Goal: Information Seeking & Learning: Compare options

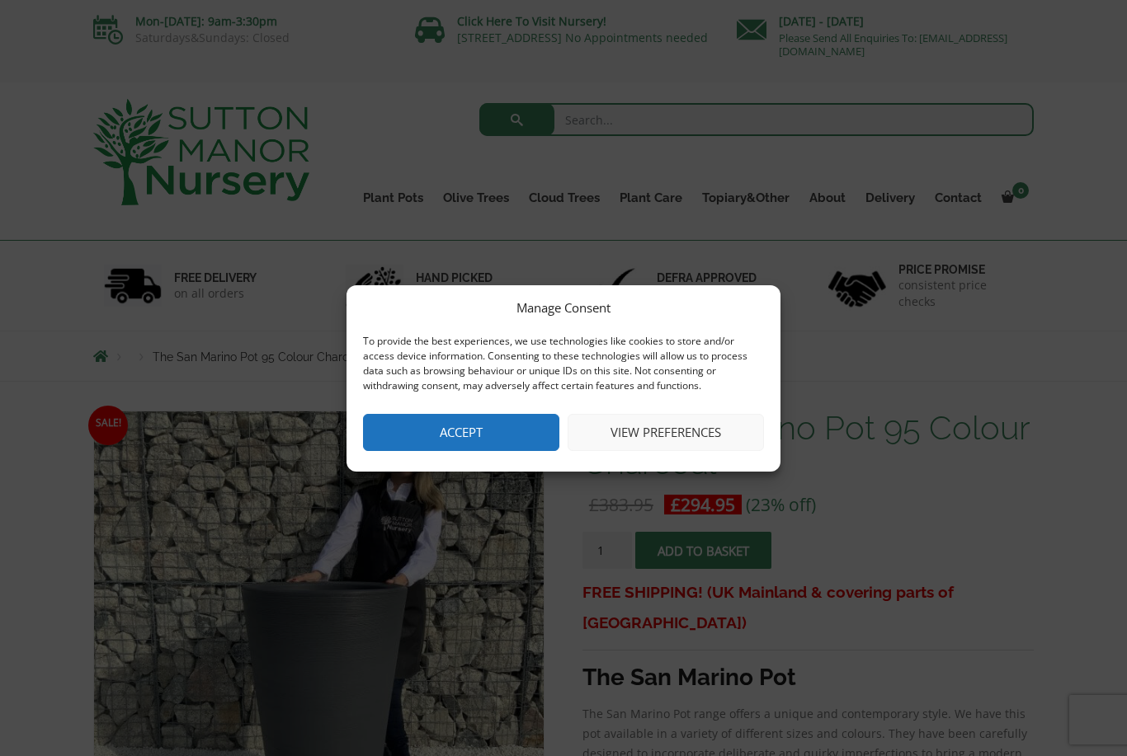
click at [425, 437] on button "Accept" at bounding box center [461, 432] width 196 height 37
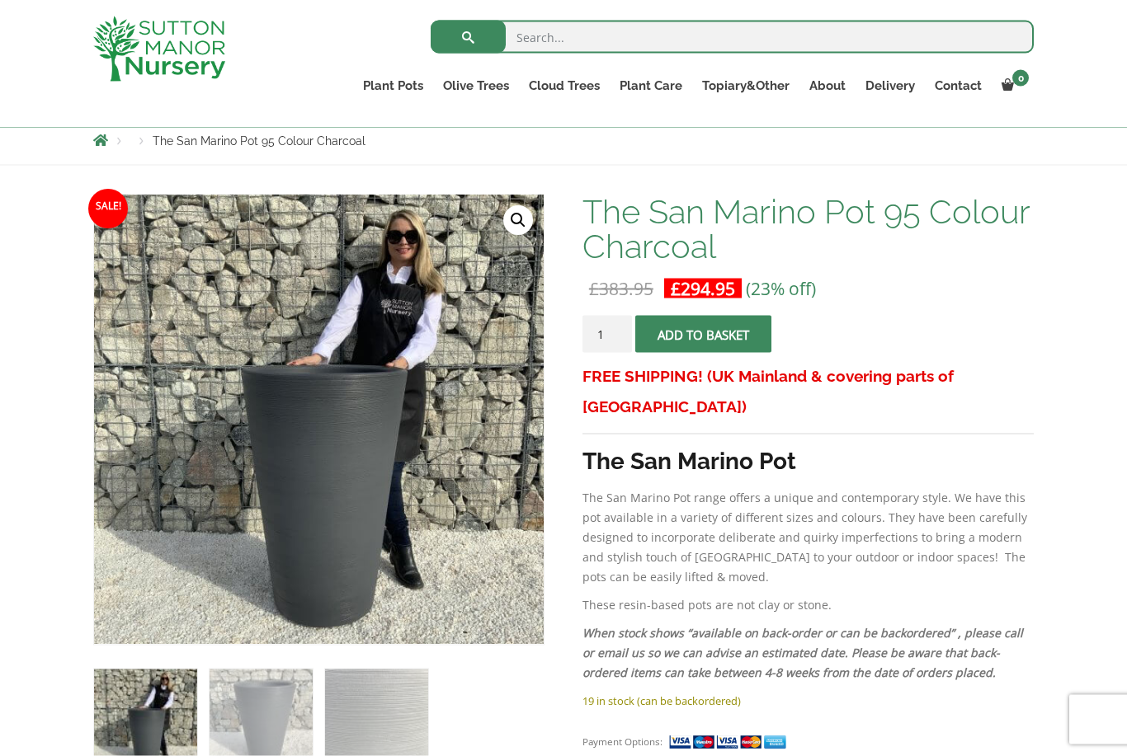
scroll to position [187, 0]
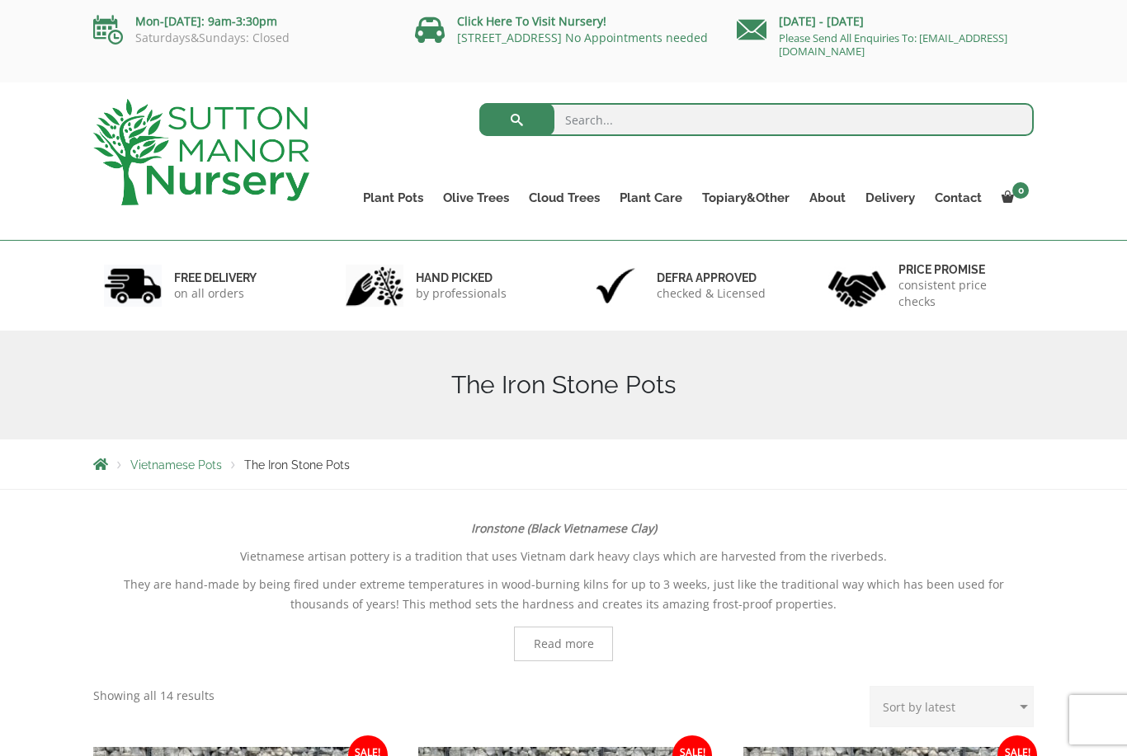
click at [402, 197] on link "Plant Pots" at bounding box center [393, 197] width 80 height 23
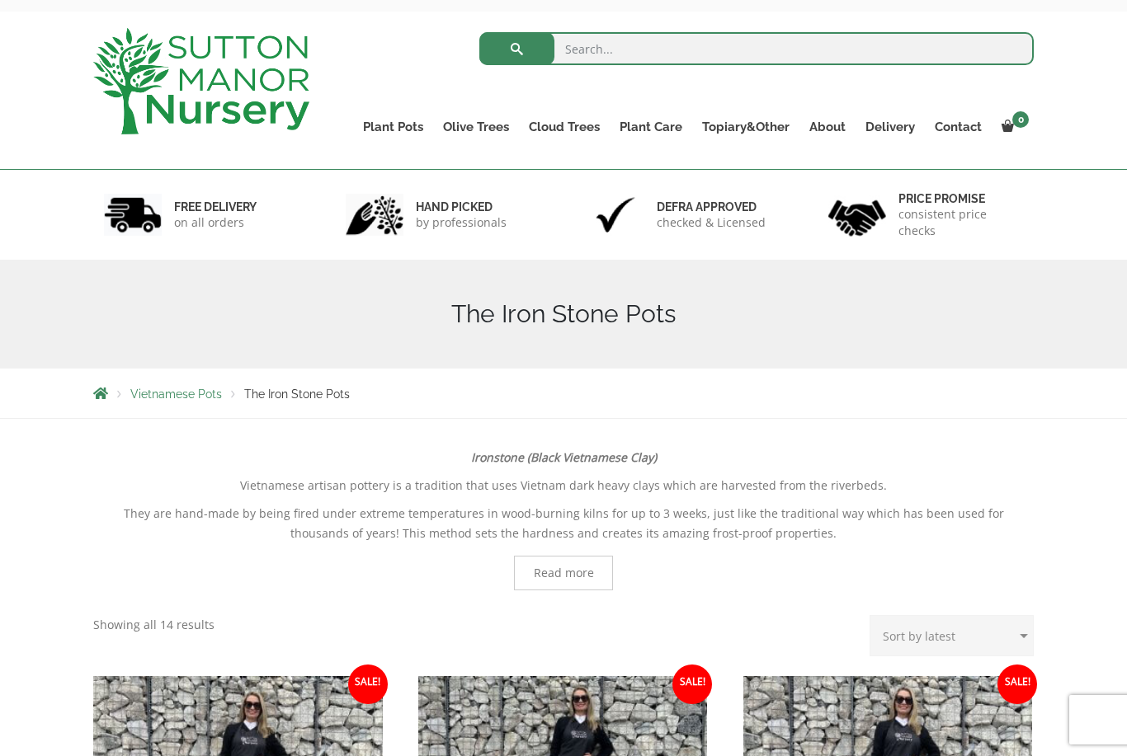
scroll to position [82, 0]
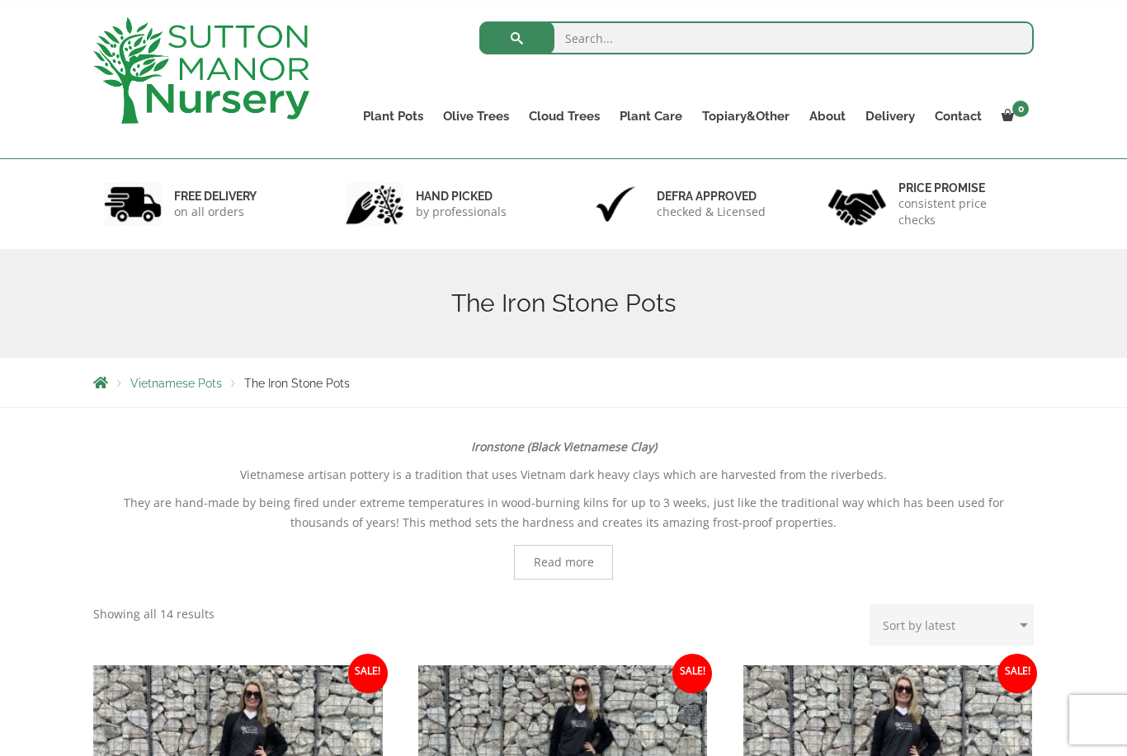
click at [402, 120] on link "Plant Pots" at bounding box center [393, 116] width 80 height 23
click at [0, 0] on link "Resin Bonded Pots" at bounding box center [0, 0] width 0 height 0
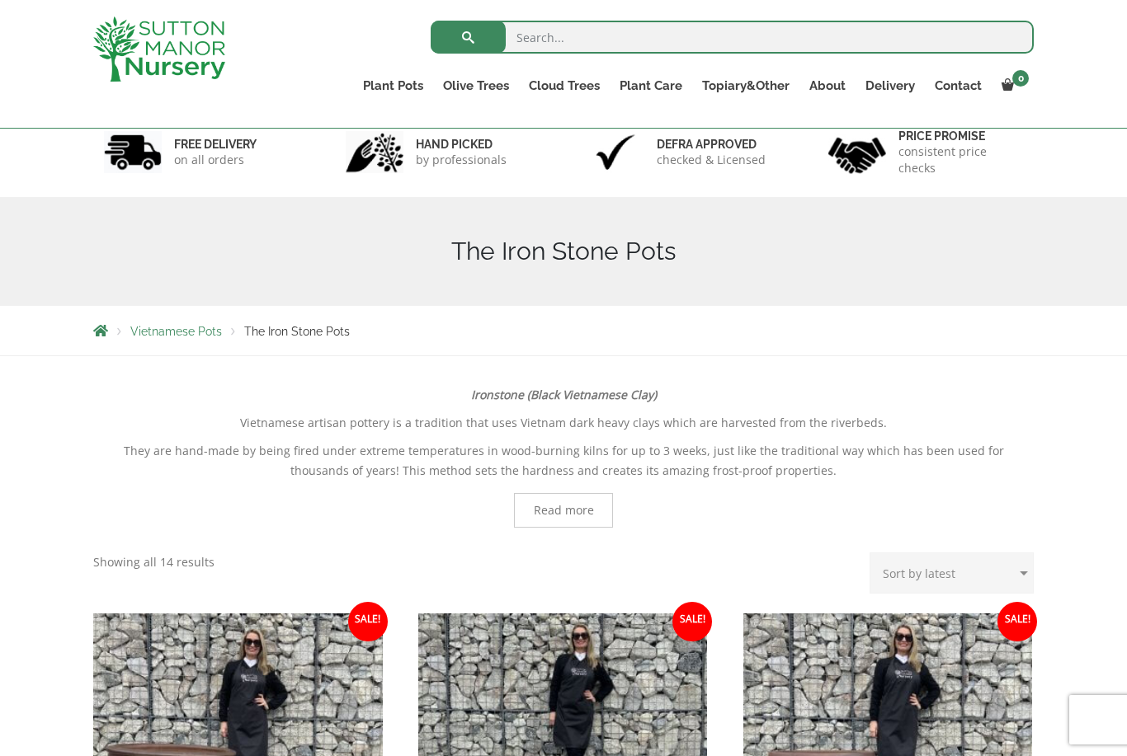
scroll to position [0, 0]
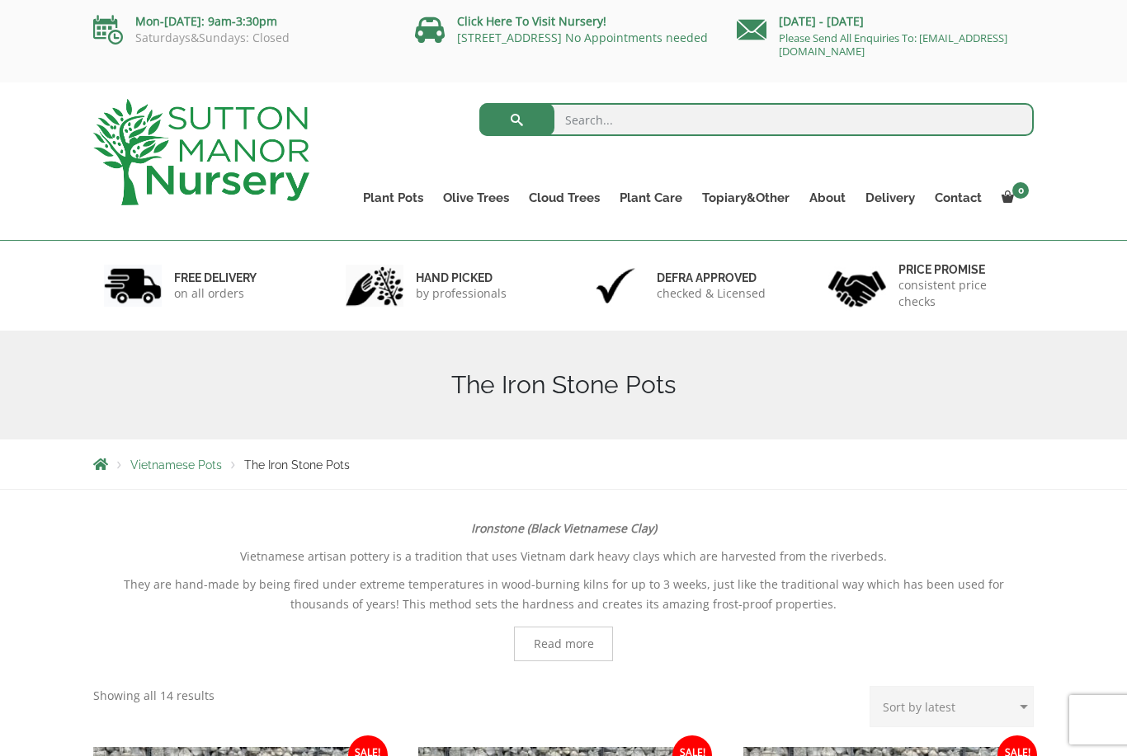
click at [0, 0] on ul "Resin Bonded Pots The Amalfi Pots The Milan Pots The Capri Pots The Brunello Po…" at bounding box center [0, 0] width 0 height 0
click at [0, 0] on link "Glazed Pots" at bounding box center [0, 0] width 0 height 0
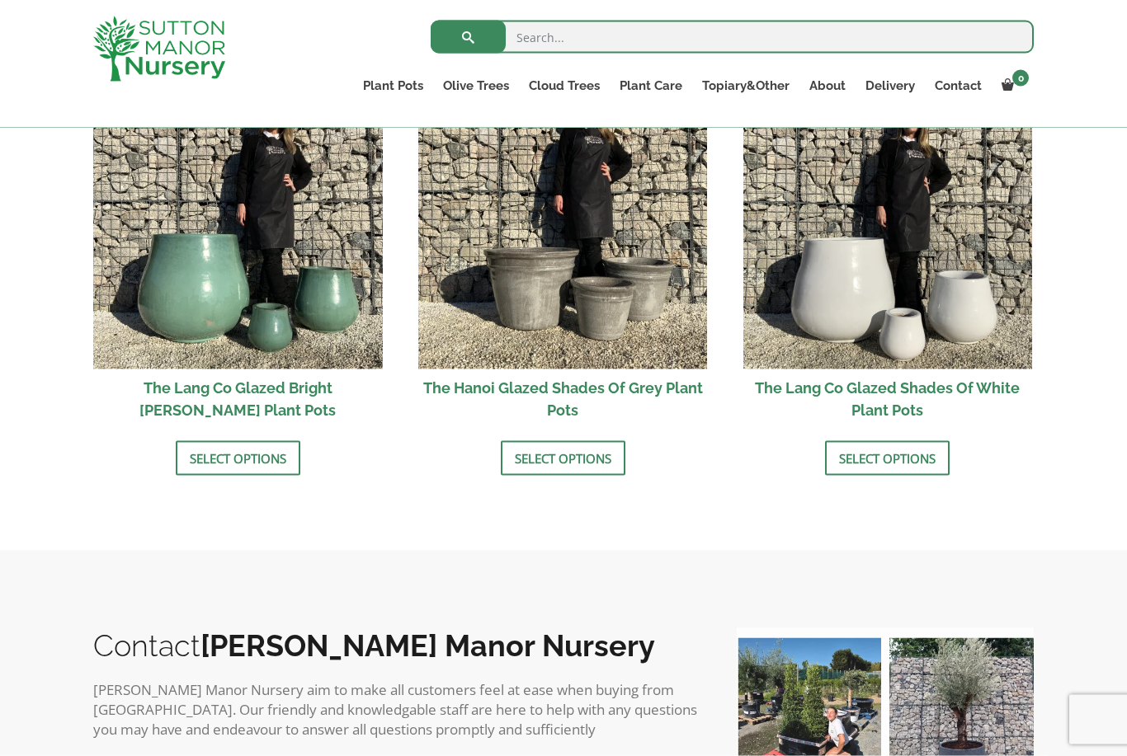
scroll to position [1761, 0]
click at [0, 0] on link "The Atlantis Pots" at bounding box center [0, 0] width 0 height 0
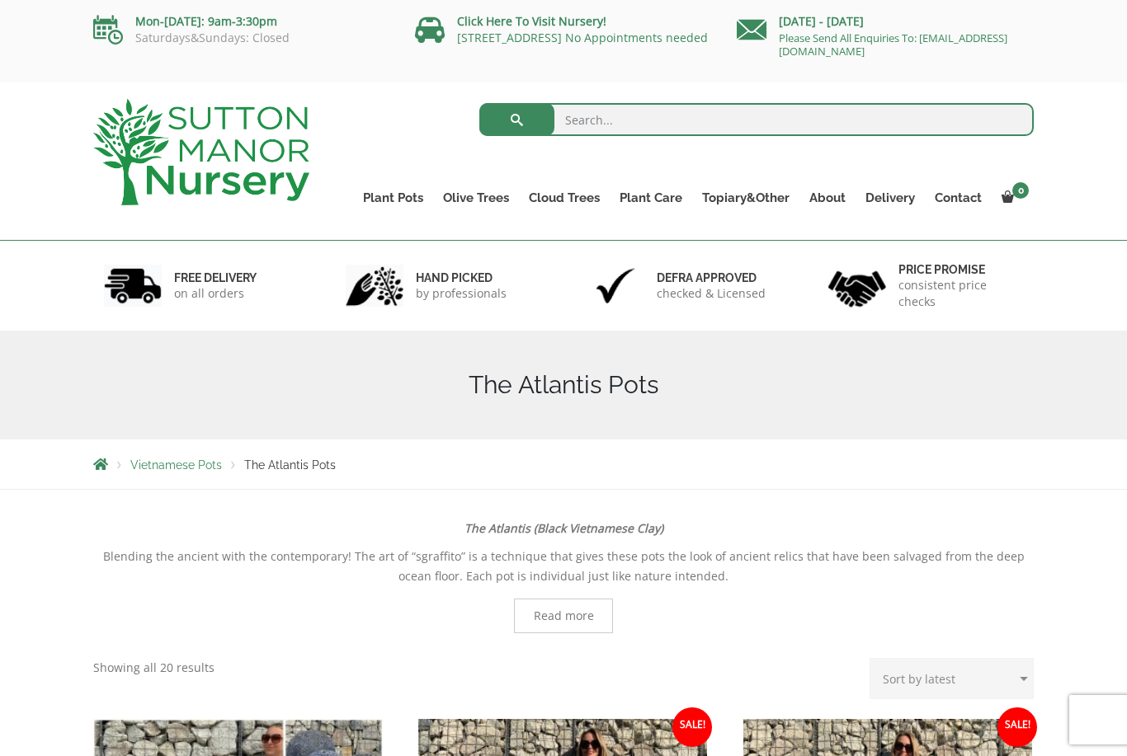
click at [0, 0] on link "Cylinders Traditionals" at bounding box center [0, 0] width 0 height 0
click at [0, 0] on link "The Old Stone Pots" at bounding box center [0, 0] width 0 height 0
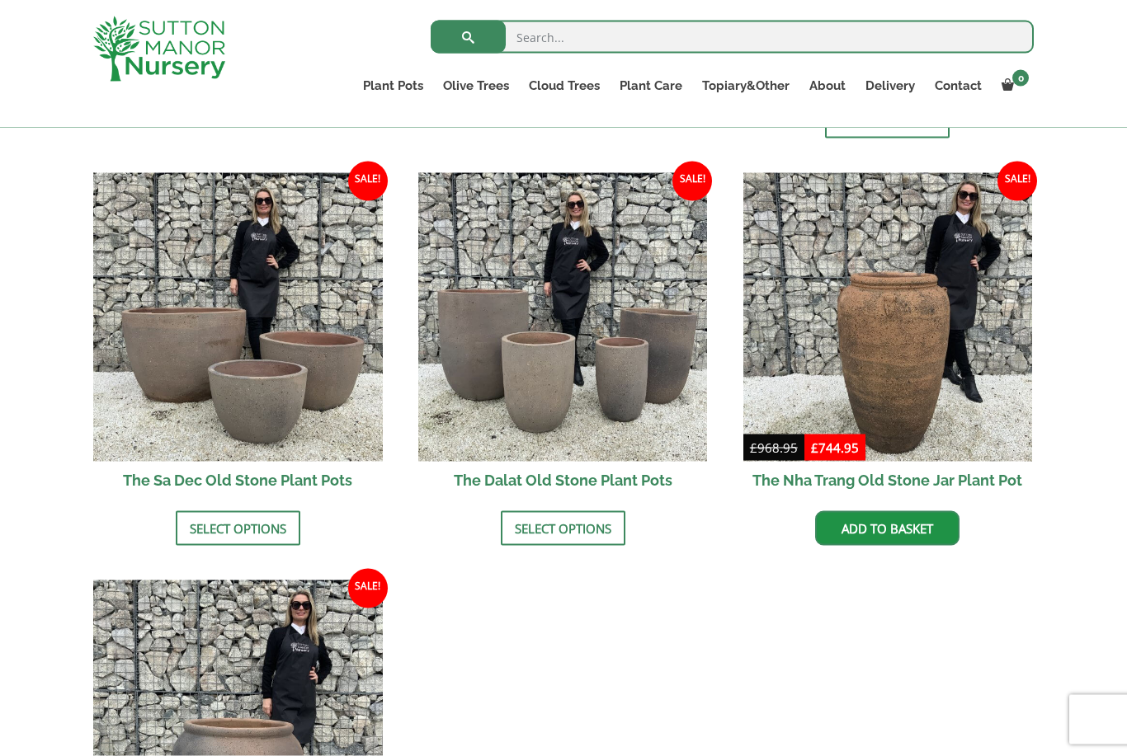
scroll to position [958, 0]
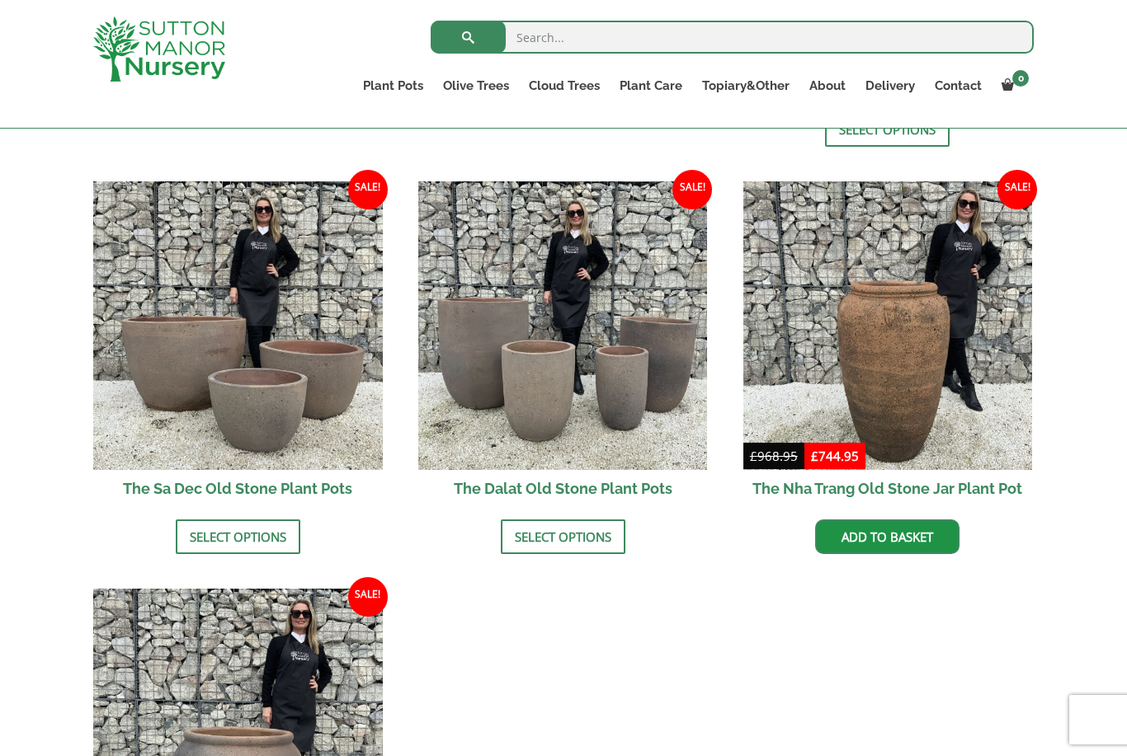
click at [526, 374] on img at bounding box center [562, 325] width 289 height 289
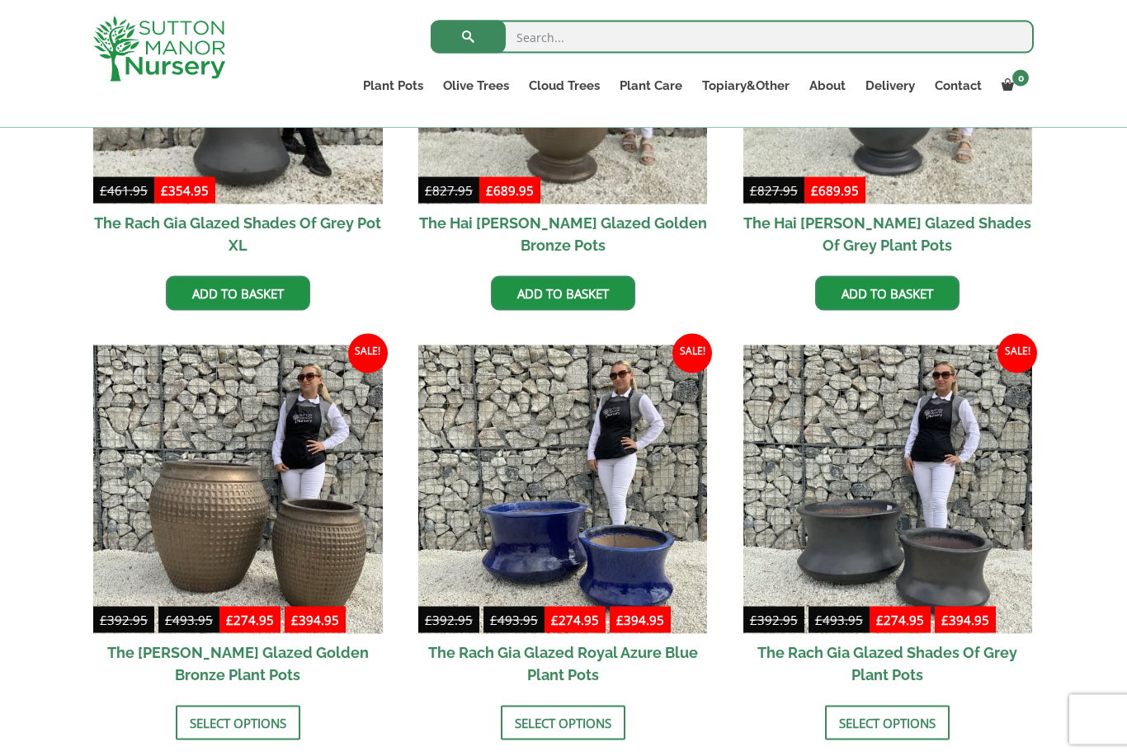
scroll to position [553, 0]
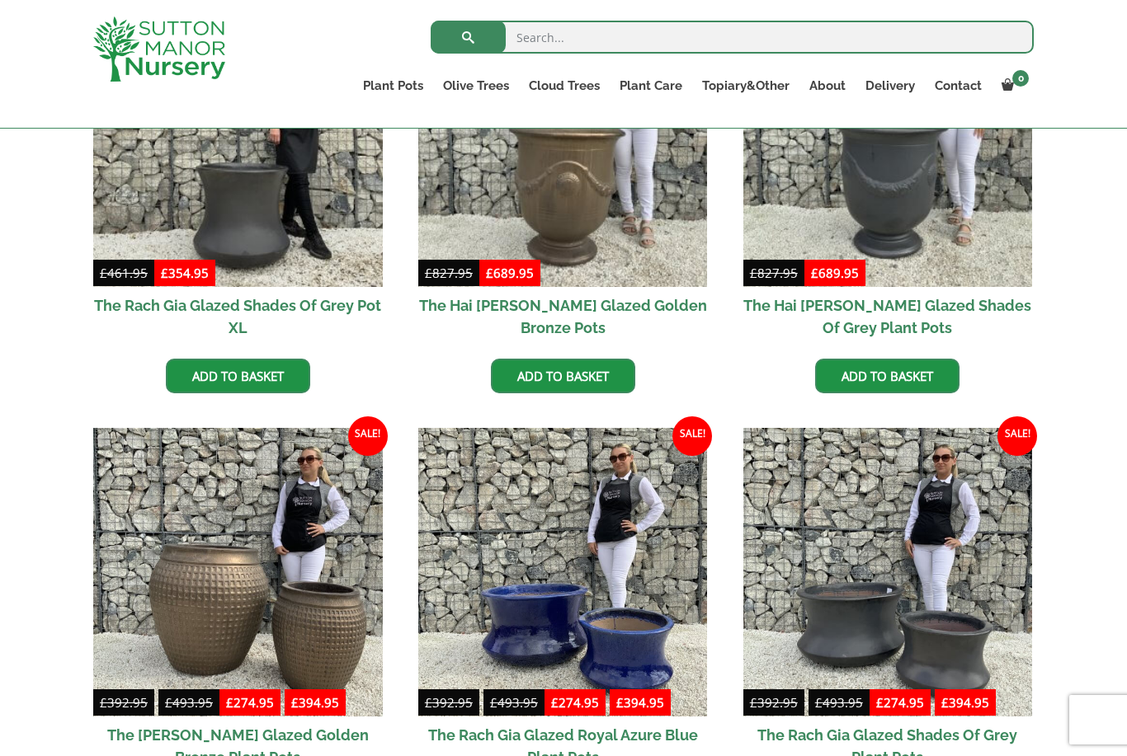
click at [0, 0] on link "Wabi-Sabi" at bounding box center [0, 0] width 0 height 0
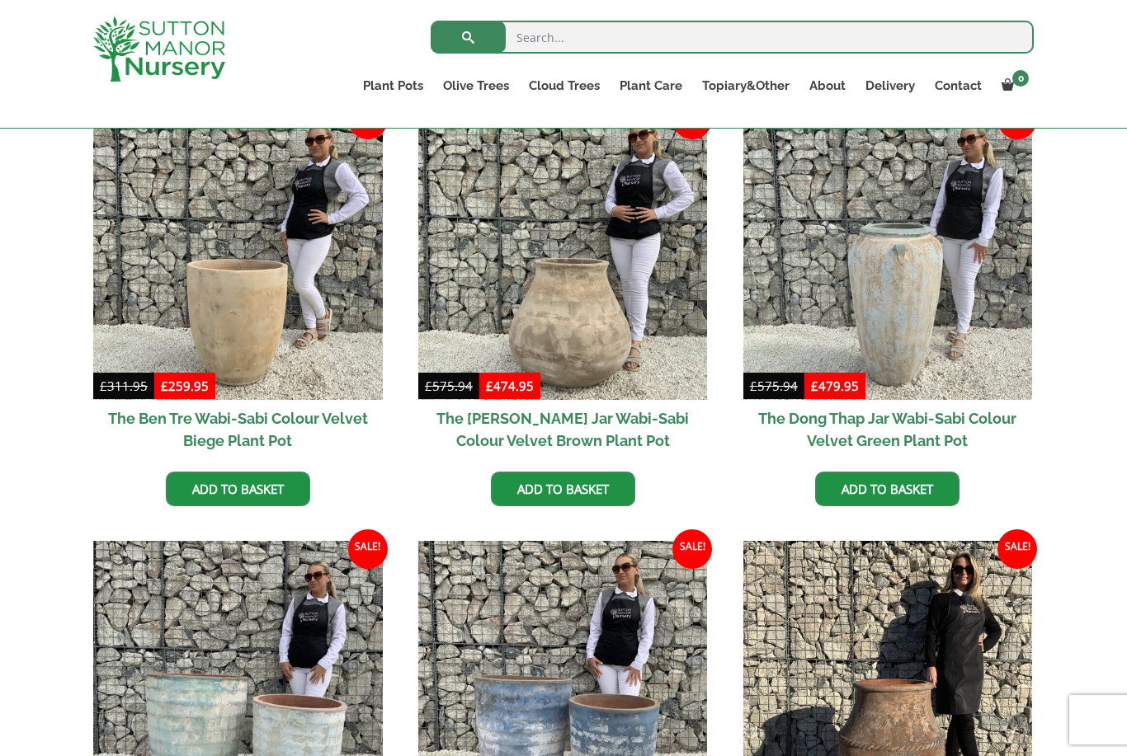
scroll to position [764, 0]
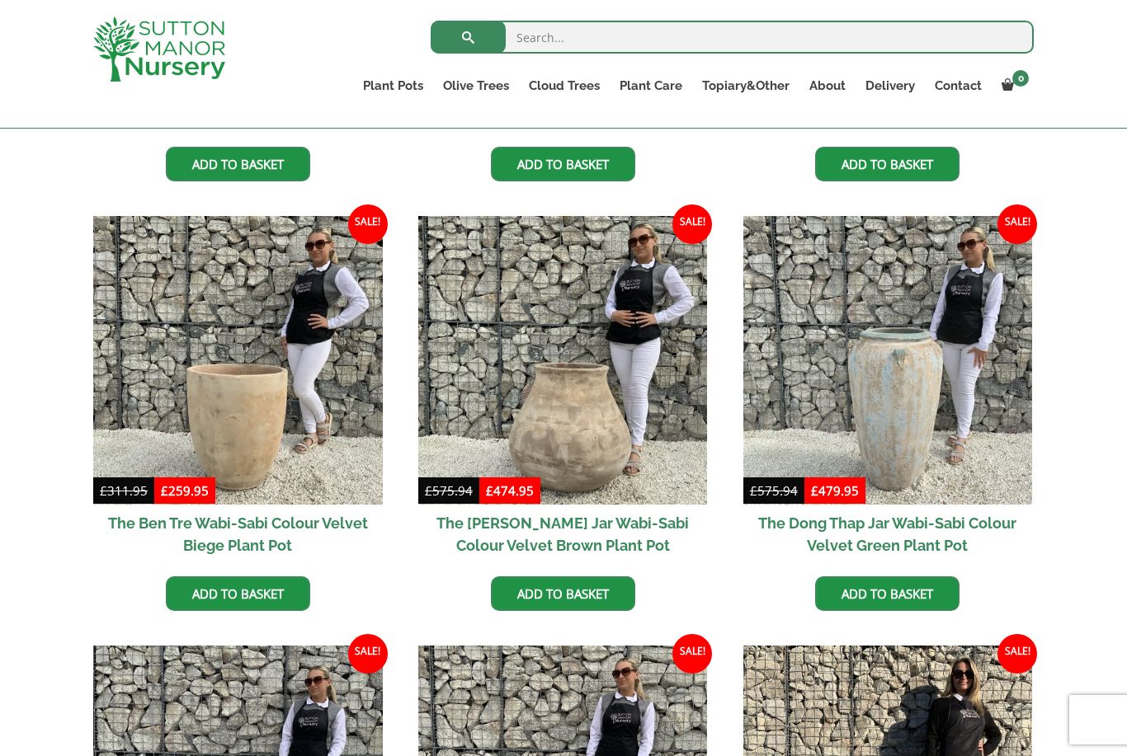
click at [0, 0] on link "Vietnamese Terracotta" at bounding box center [0, 0] width 0 height 0
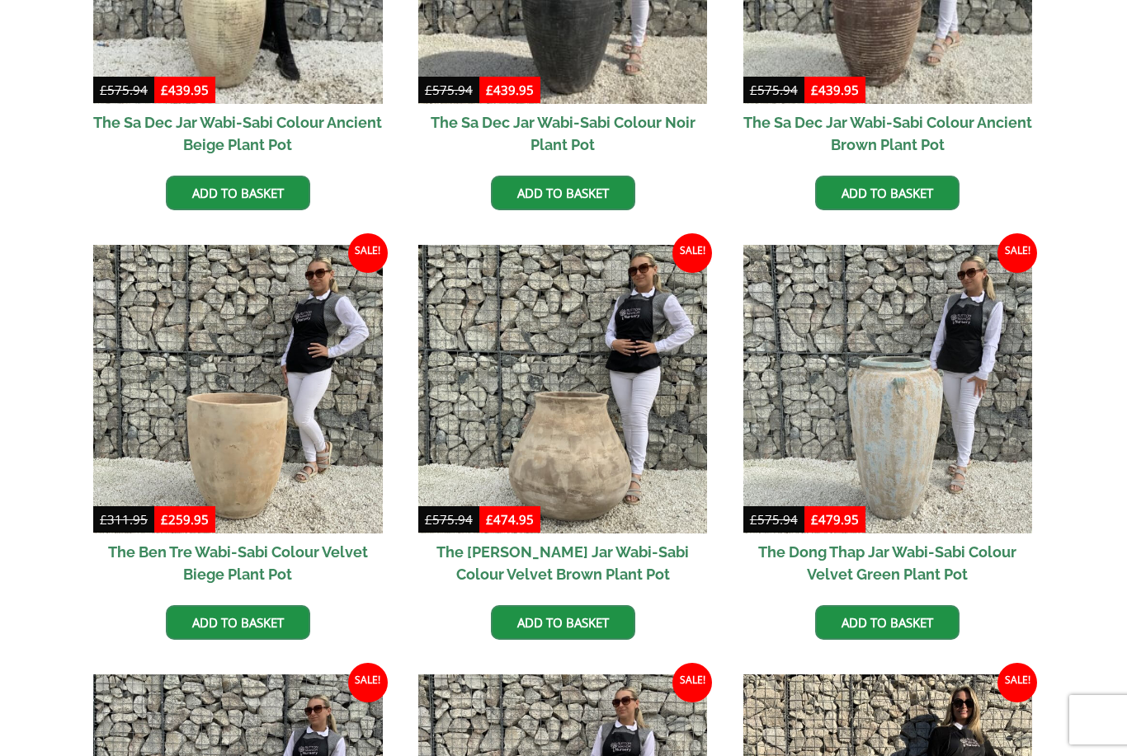
scroll to position [0, 0]
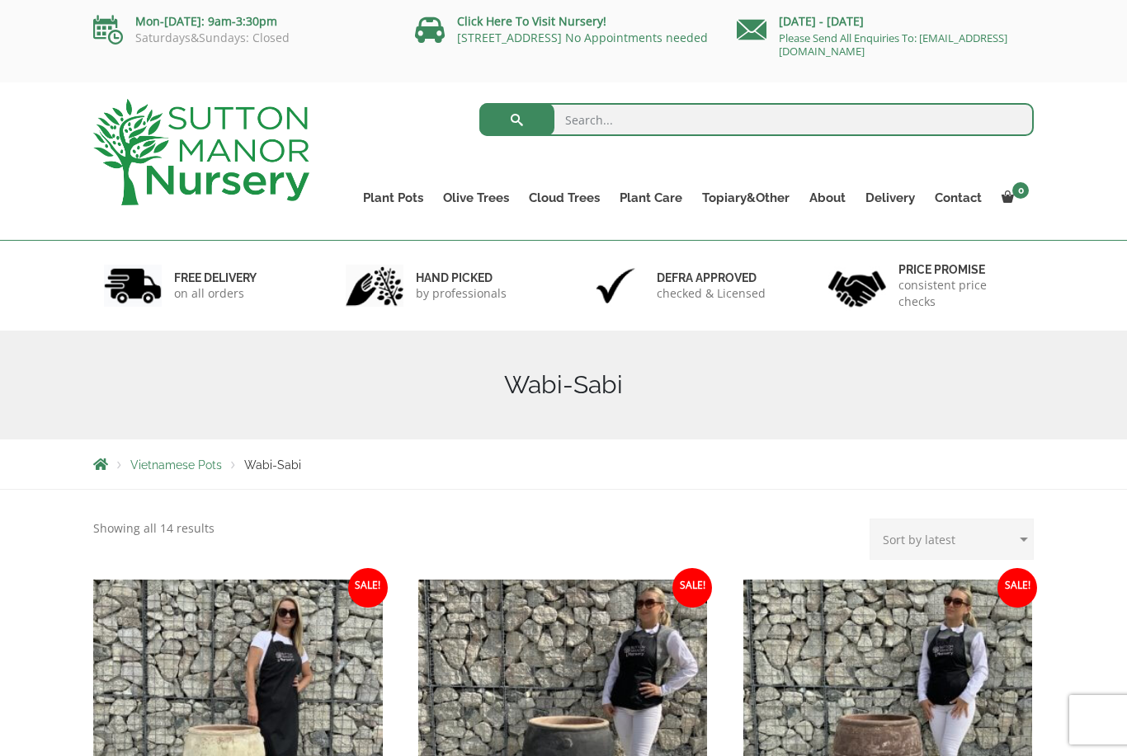
click at [0, 0] on link "The Iron Stone Pots" at bounding box center [0, 0] width 0 height 0
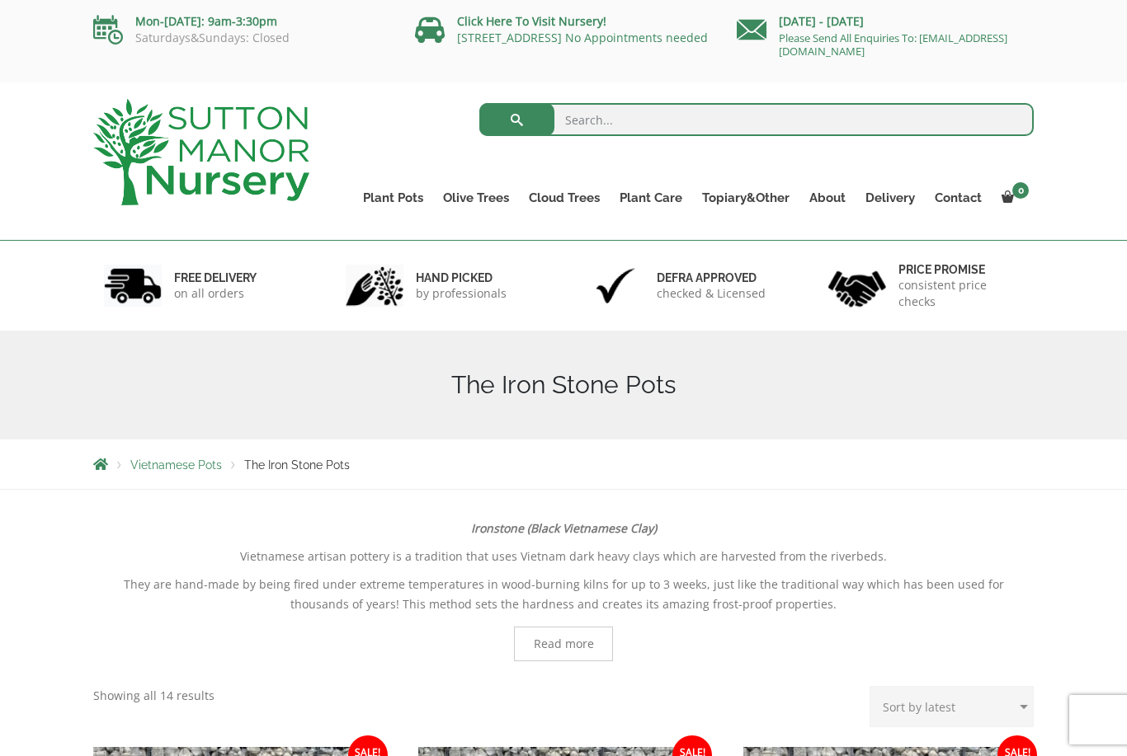
click at [0, 0] on link "Fibre Clay Pots" at bounding box center [0, 0] width 0 height 0
click at [0, 0] on link "Glazed Pots" at bounding box center [0, 0] width 0 height 0
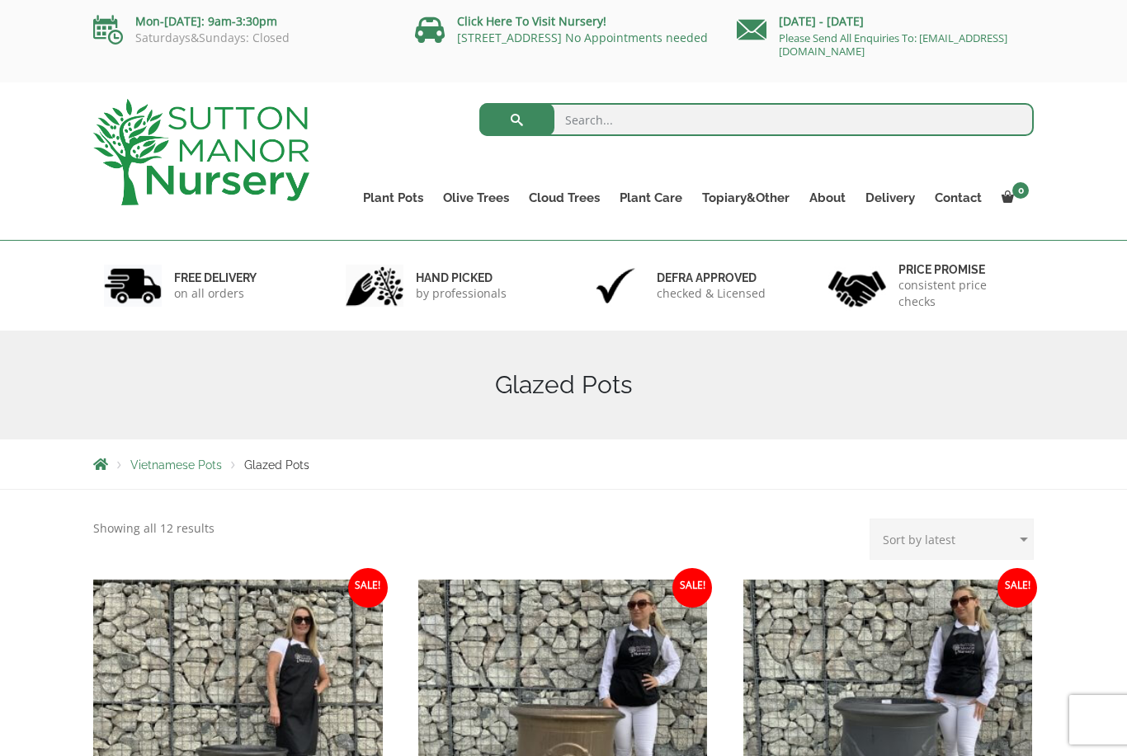
click at [0, 0] on link "Vietnamese Pots" at bounding box center [0, 0] width 0 height 0
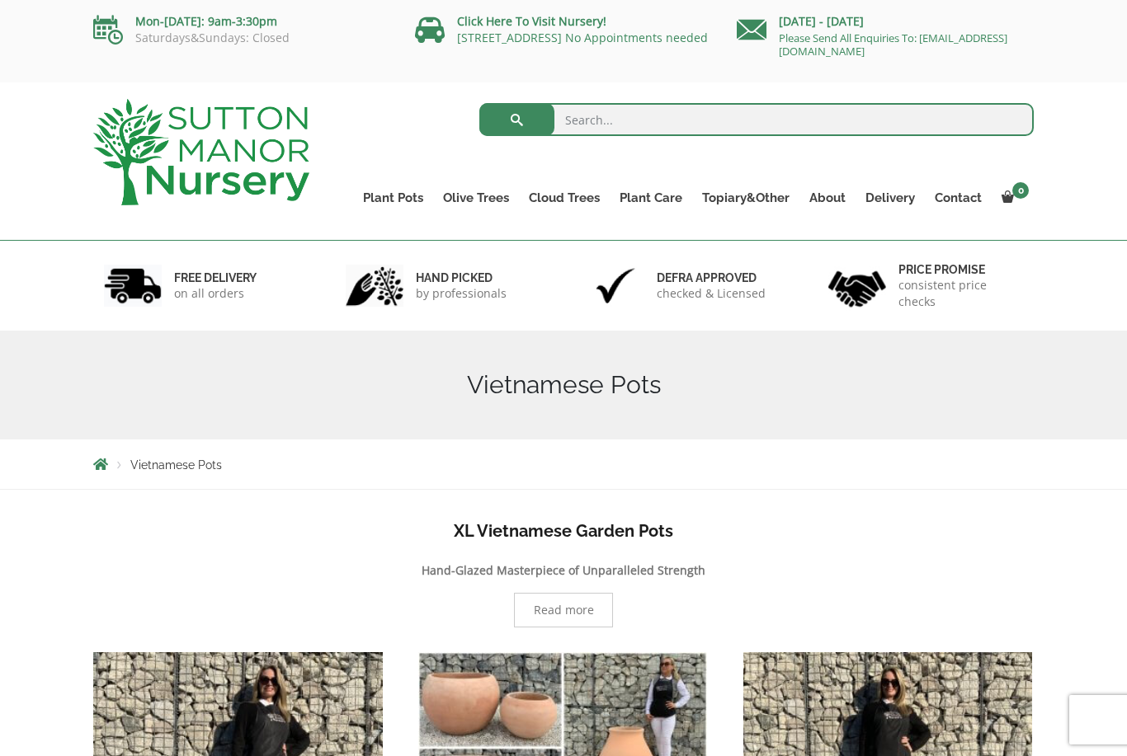
click at [0, 0] on link "Gnarled Olive Trees (Bella Range)" at bounding box center [0, 0] width 0 height 0
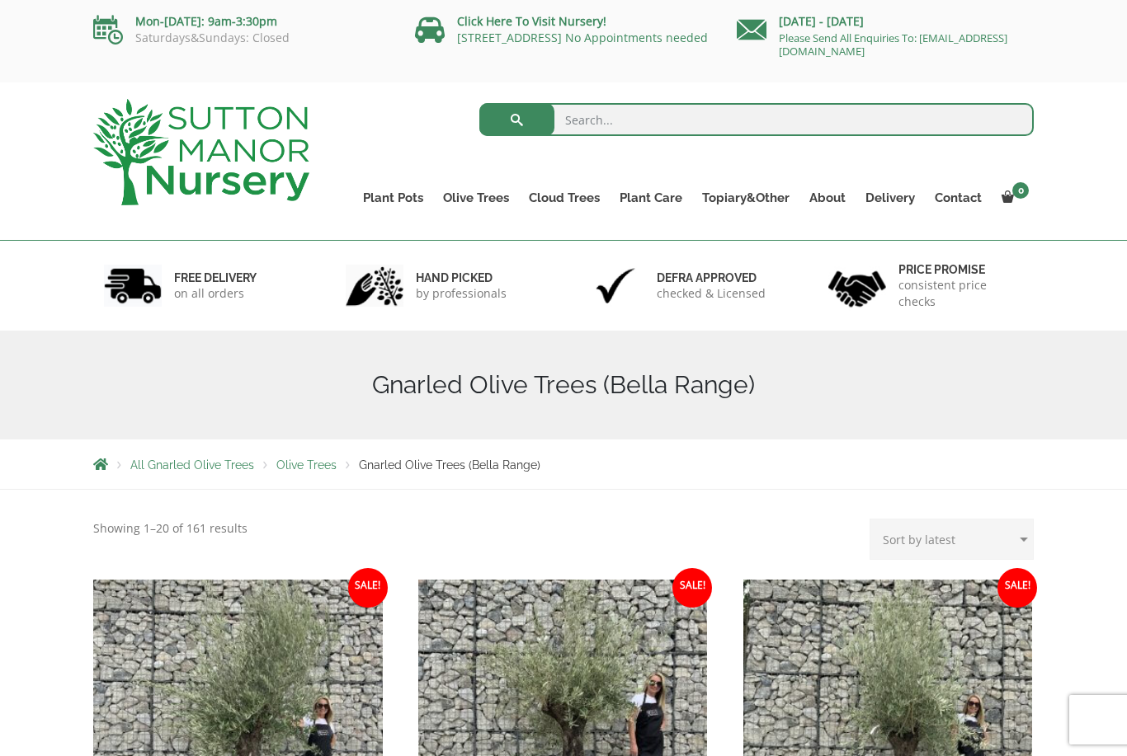
click at [0, 0] on link "Gnarled Olive Trees (Grande Range)" at bounding box center [0, 0] width 0 height 0
